Goal: Navigation & Orientation: Find specific page/section

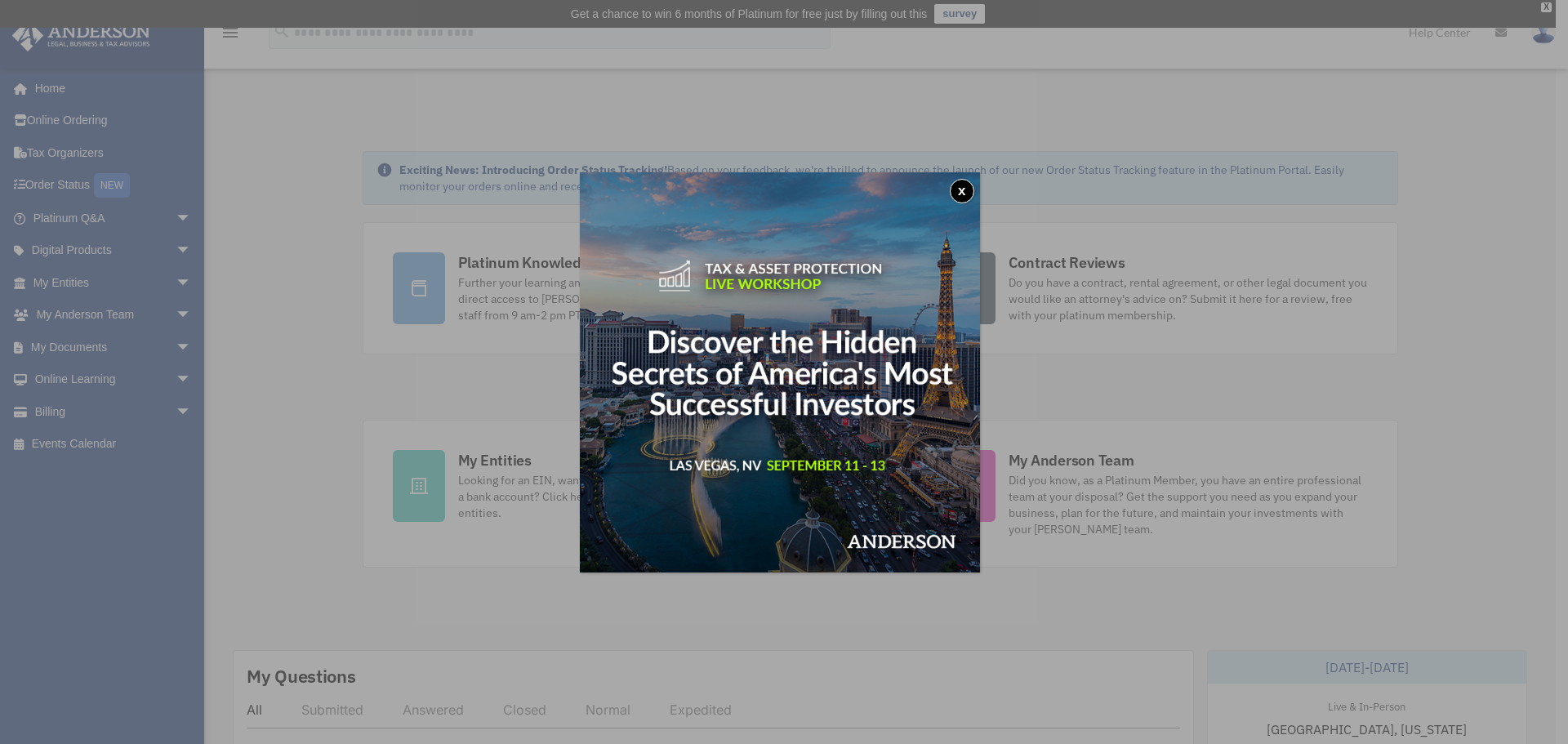
click at [971, 192] on button "x" at bounding box center [962, 191] width 25 height 25
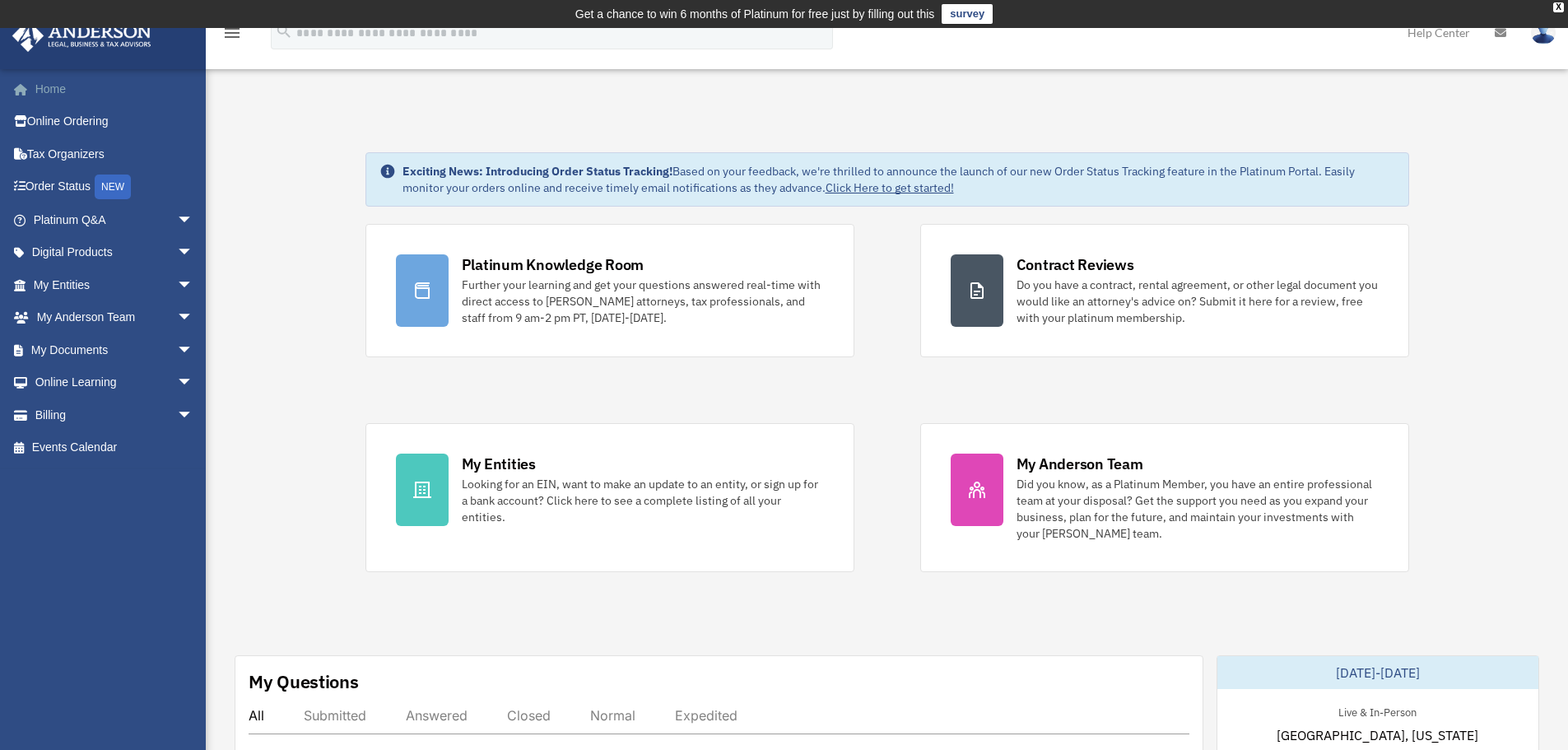
click at [59, 88] on link "Home" at bounding box center [114, 88] width 206 height 33
click at [1441, 33] on link "Help Center" at bounding box center [1439, 32] width 87 height 65
